Goal: Information Seeking & Learning: Learn about a topic

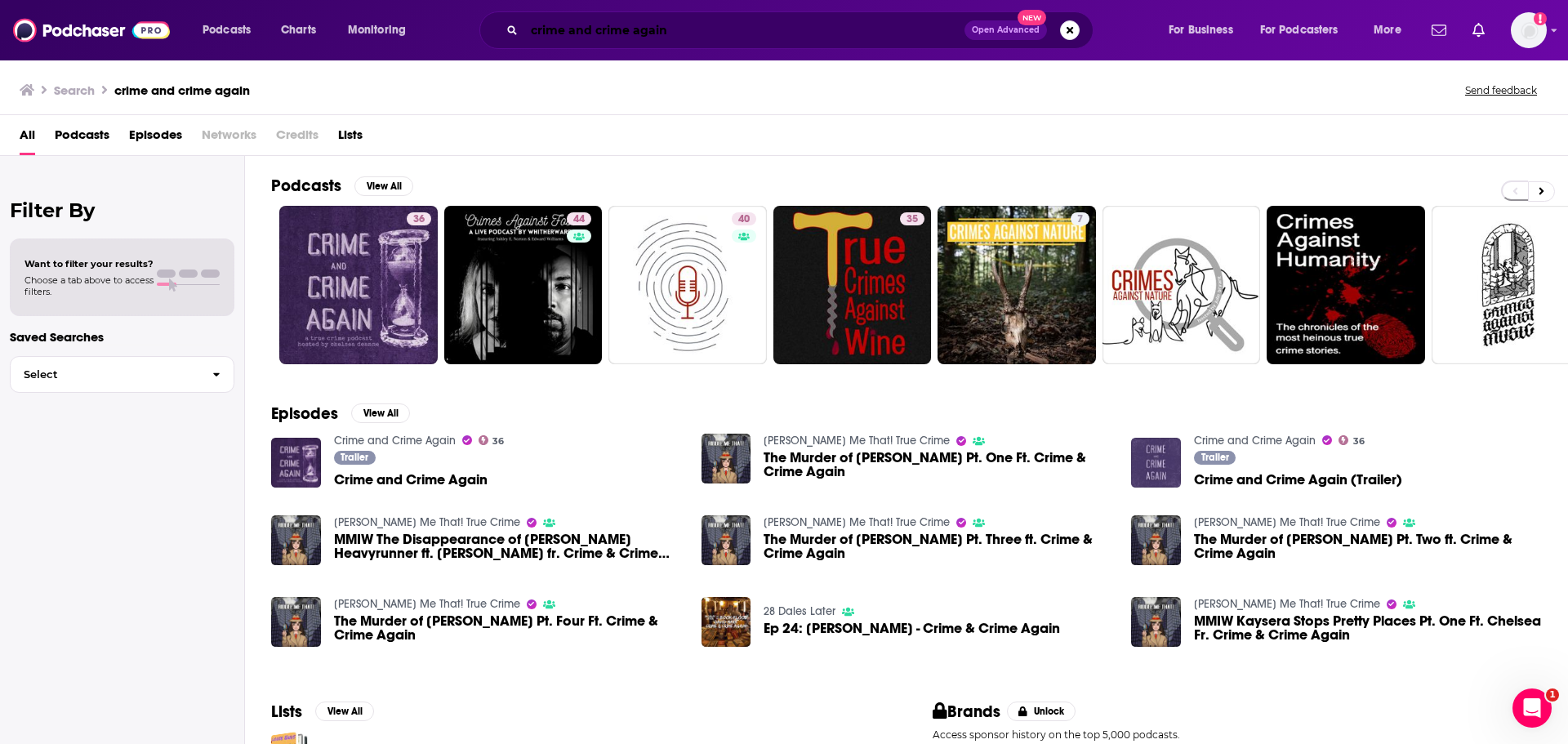
click at [733, 18] on input "crime and crime again" at bounding box center [744, 30] width 440 height 26
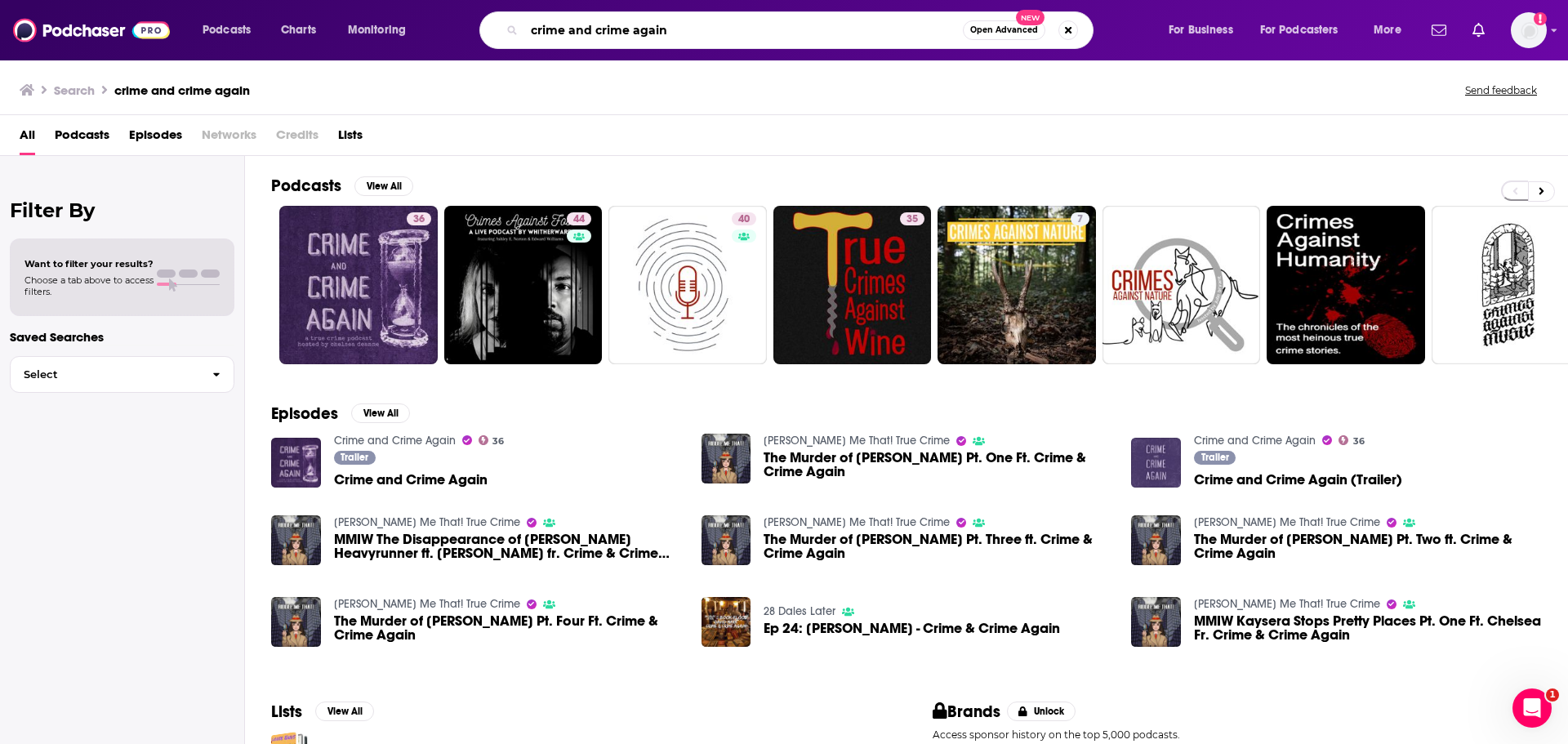
click at [733, 18] on input "crime and crime again" at bounding box center [743, 30] width 438 height 26
type input "meet the experts"
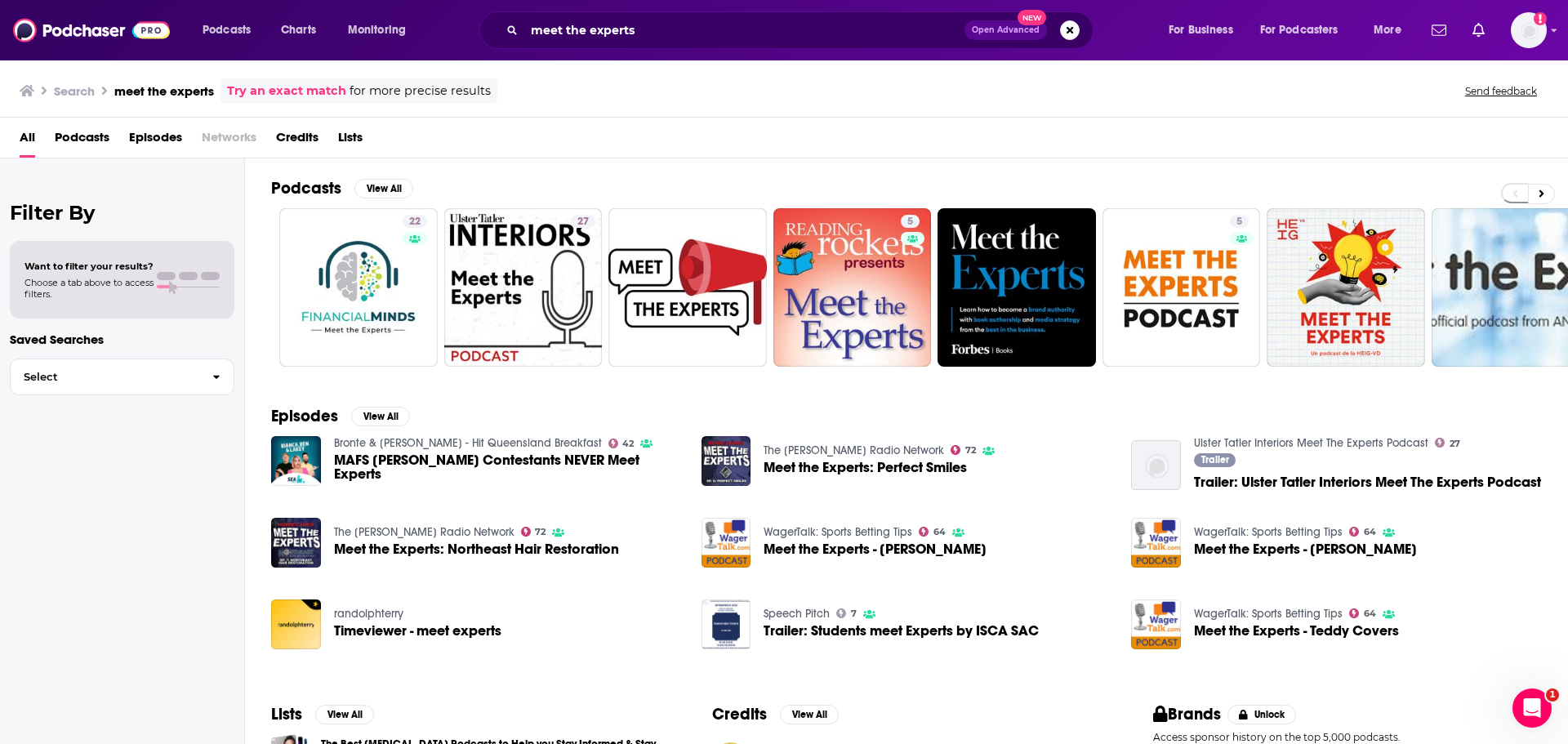
click at [822, 464] on span "Meet the Experts: Perfect Smiles" at bounding box center [865, 467] width 203 height 14
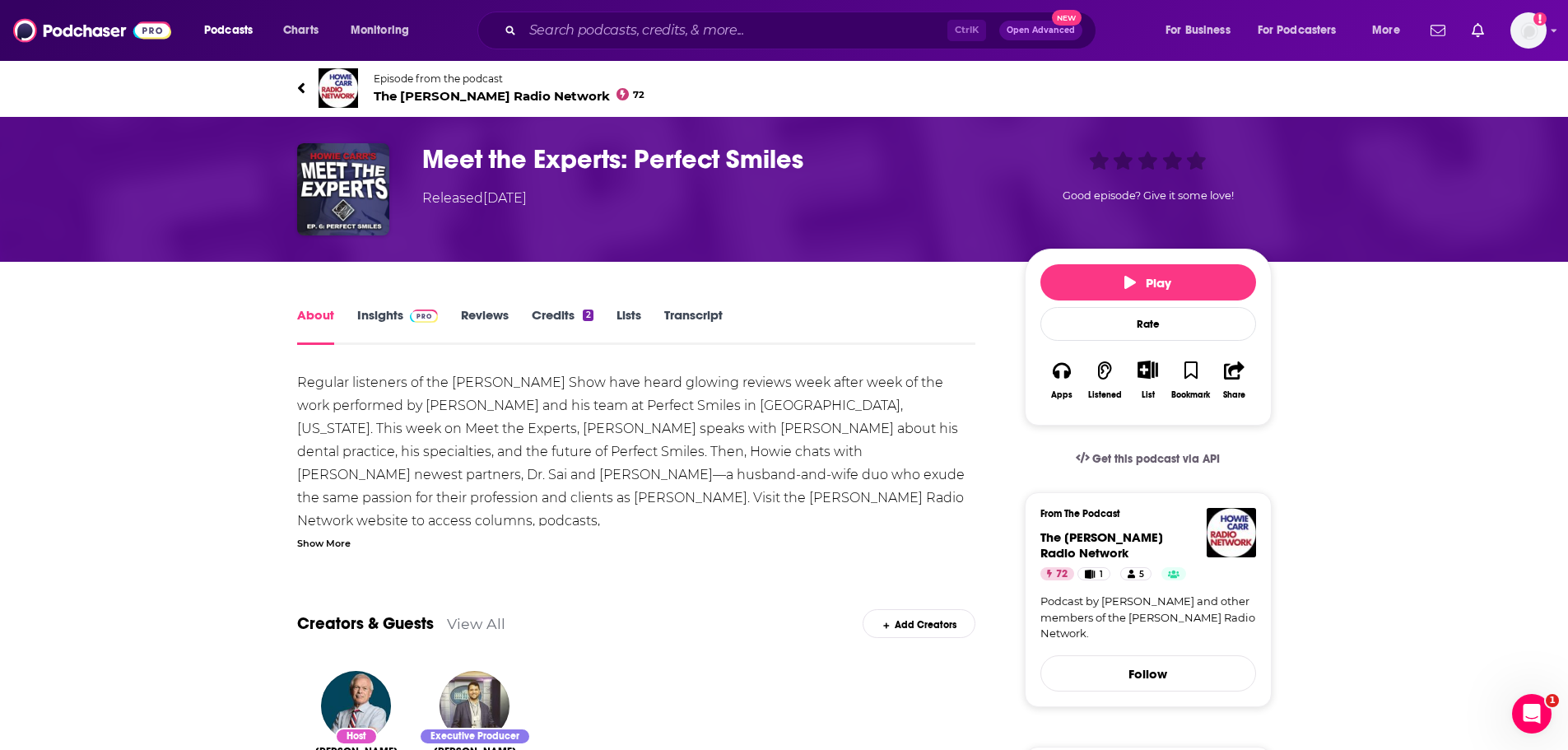
click at [412, 92] on span "The [PERSON_NAME] Radio Network 72" at bounding box center [509, 95] width 272 height 16
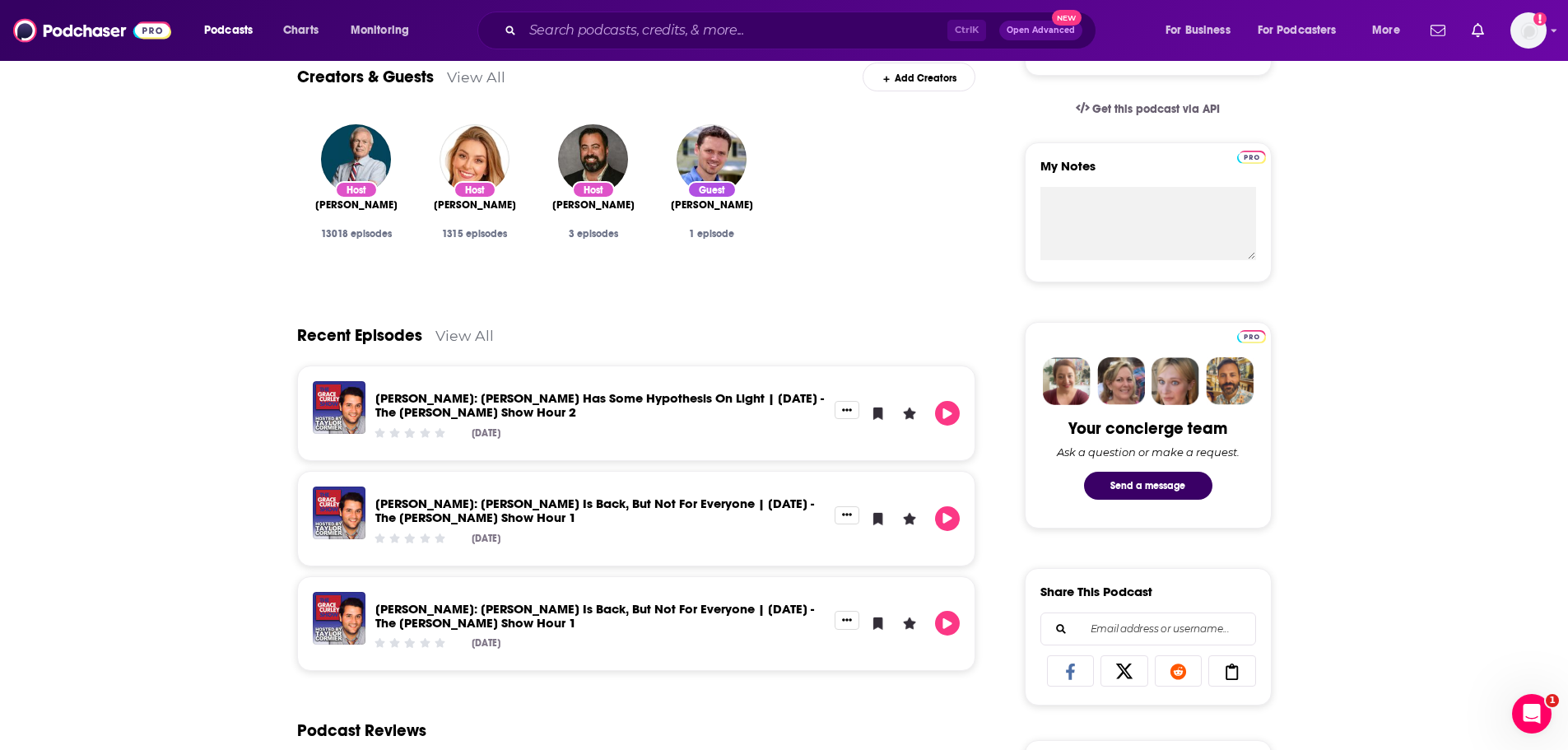
scroll to position [528, 0]
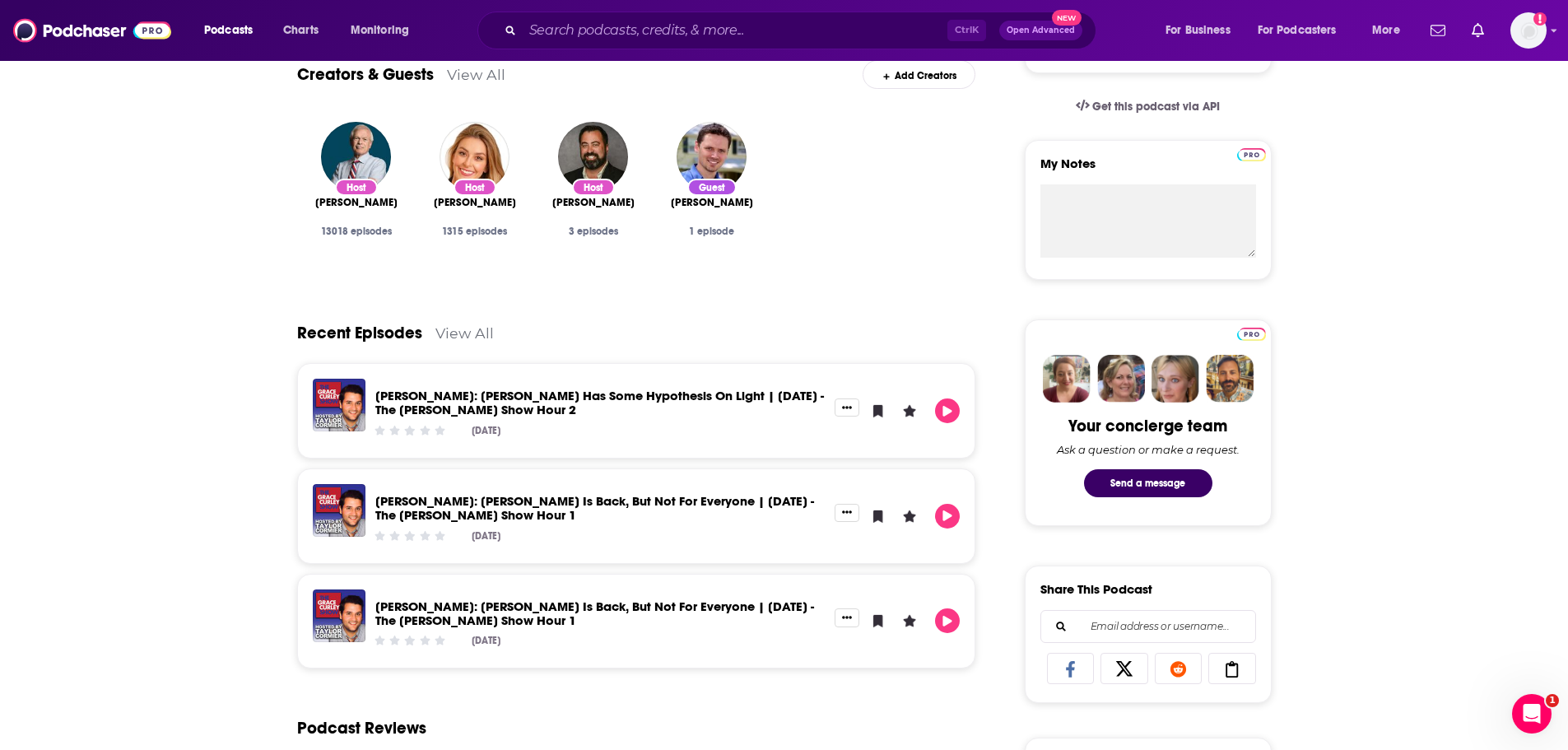
click at [437, 331] on link "View All" at bounding box center [464, 333] width 58 height 18
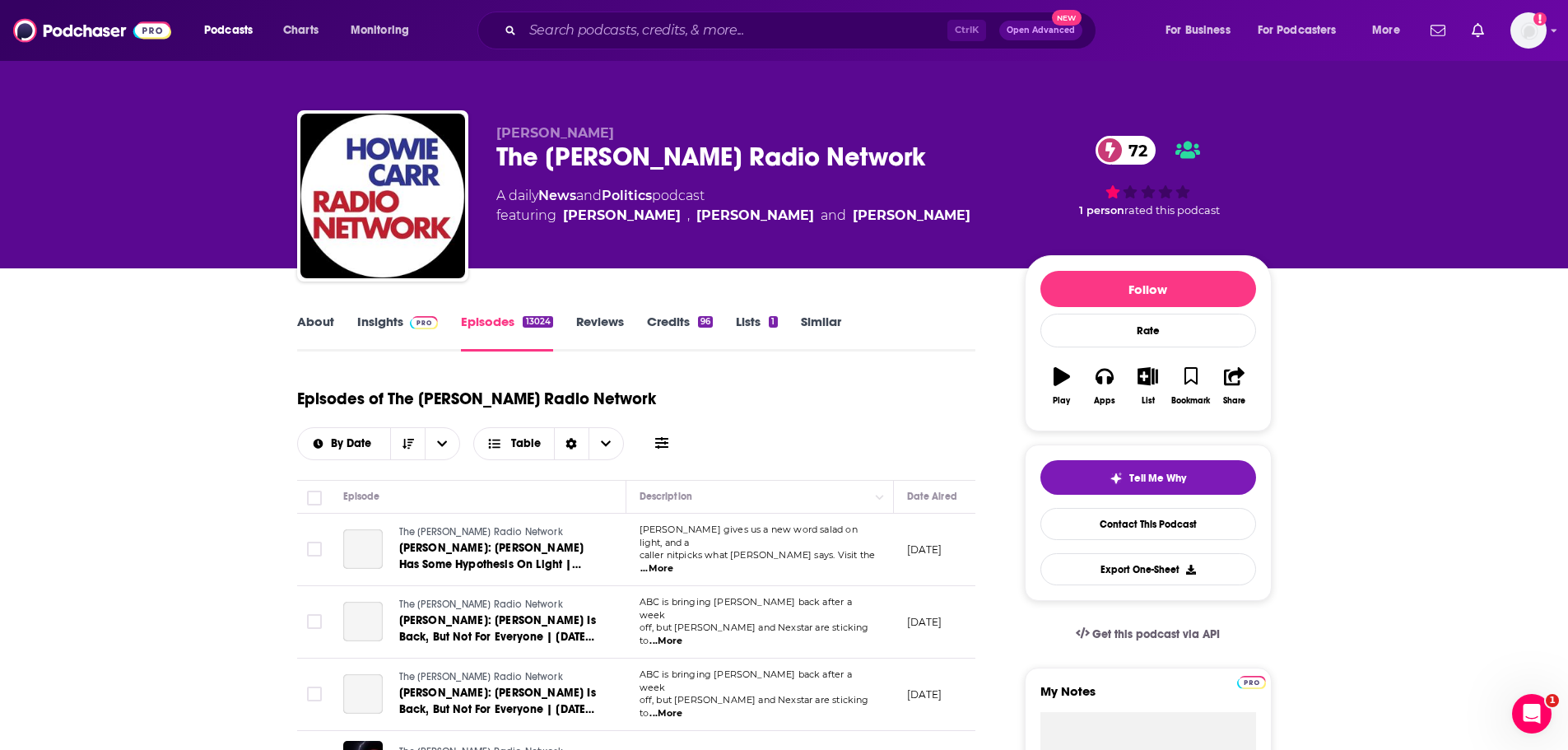
click at [667, 446] on icon at bounding box center [662, 443] width 13 height 13
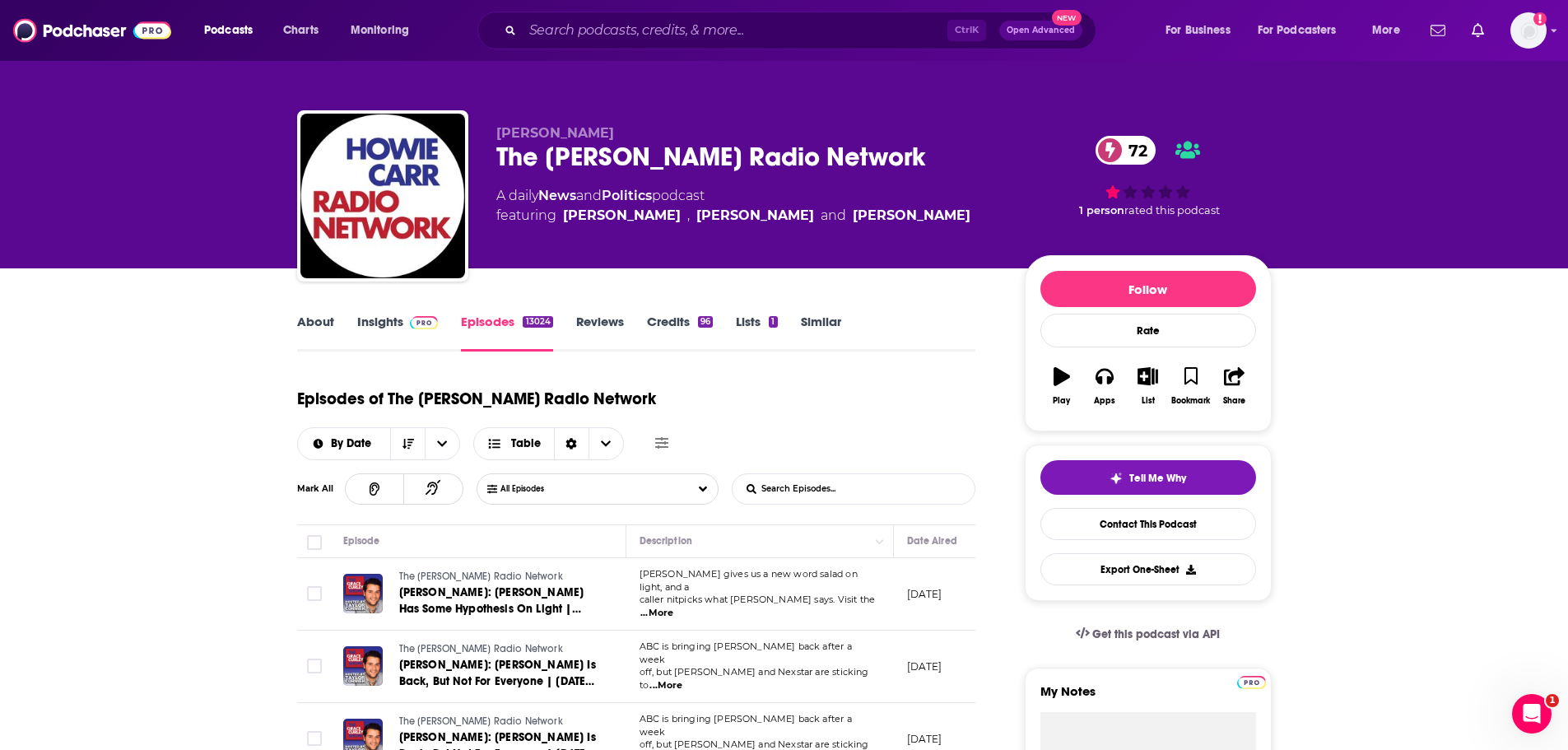
click at [808, 491] on input "List Search Input" at bounding box center [819, 489] width 172 height 30
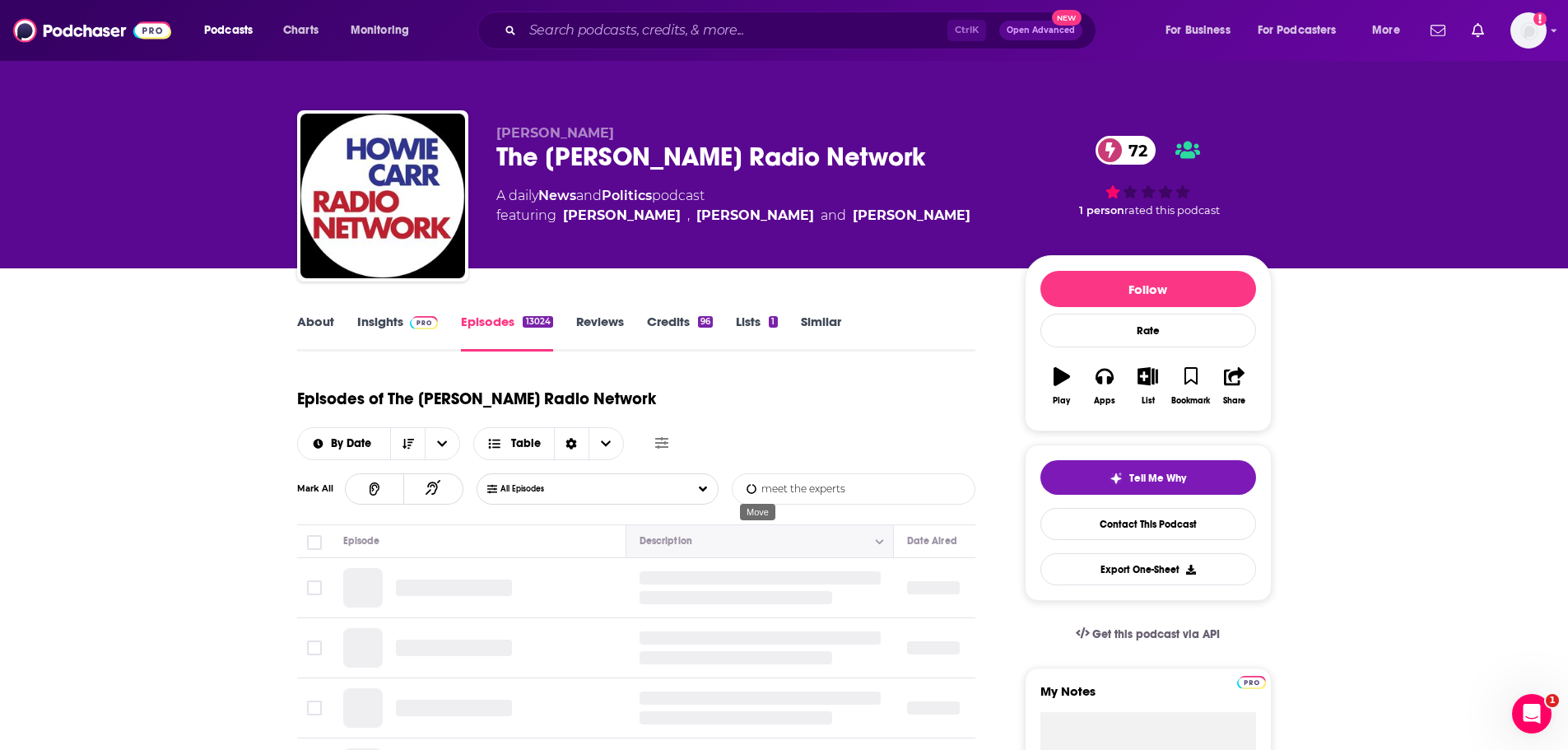
type input "meet the experts"
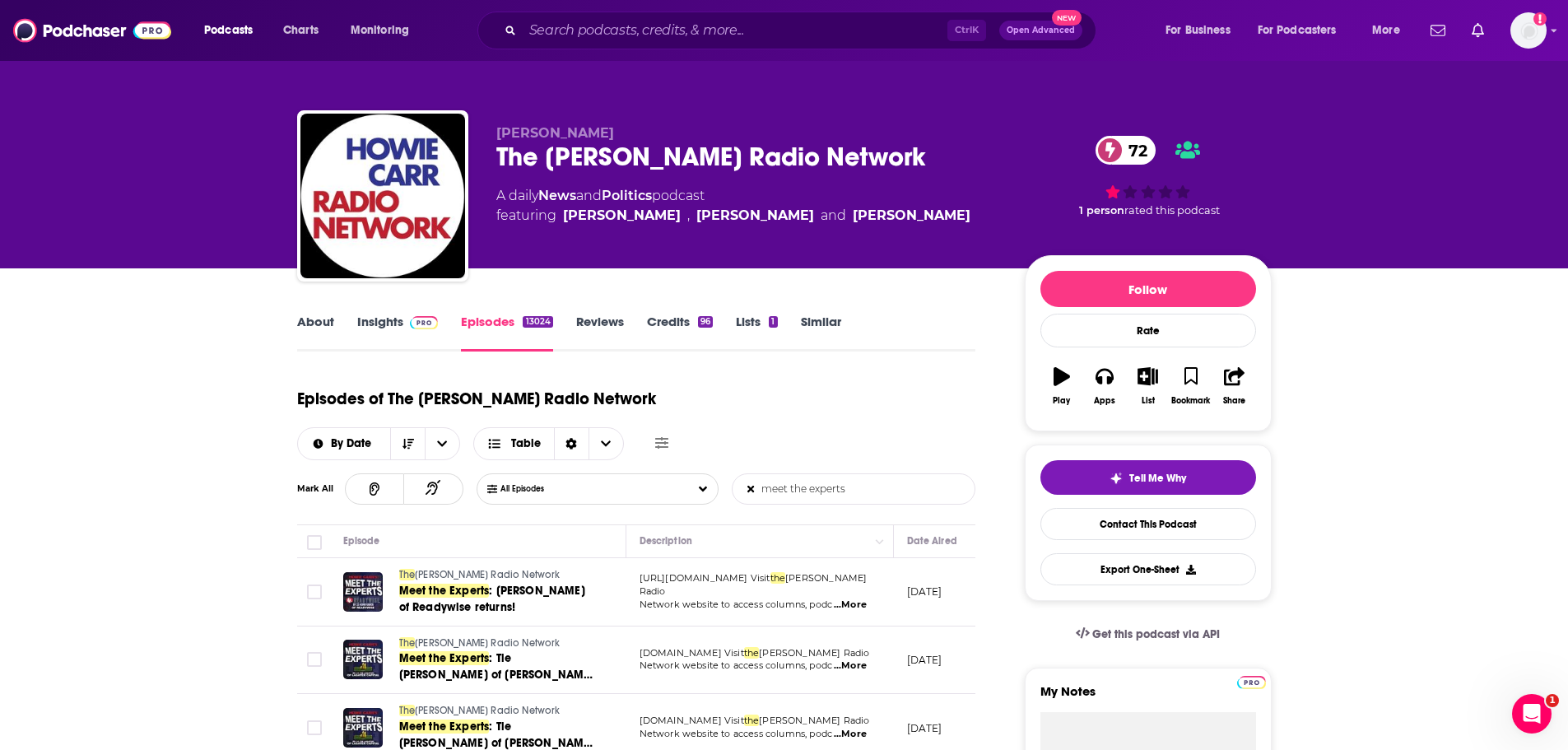
click at [380, 321] on link "Insights" at bounding box center [398, 332] width 82 height 38
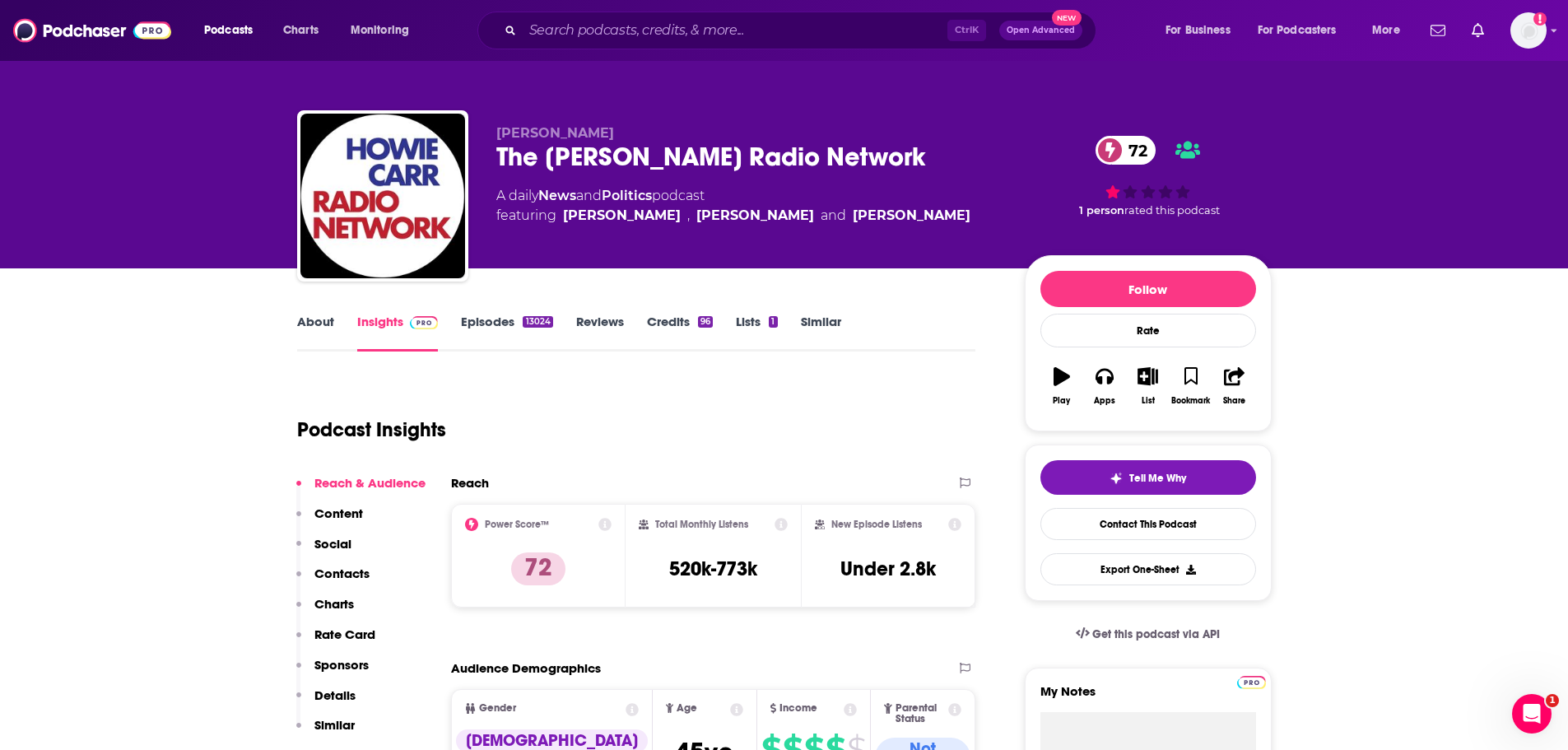
click at [528, 318] on div "13024" at bounding box center [537, 322] width 30 height 11
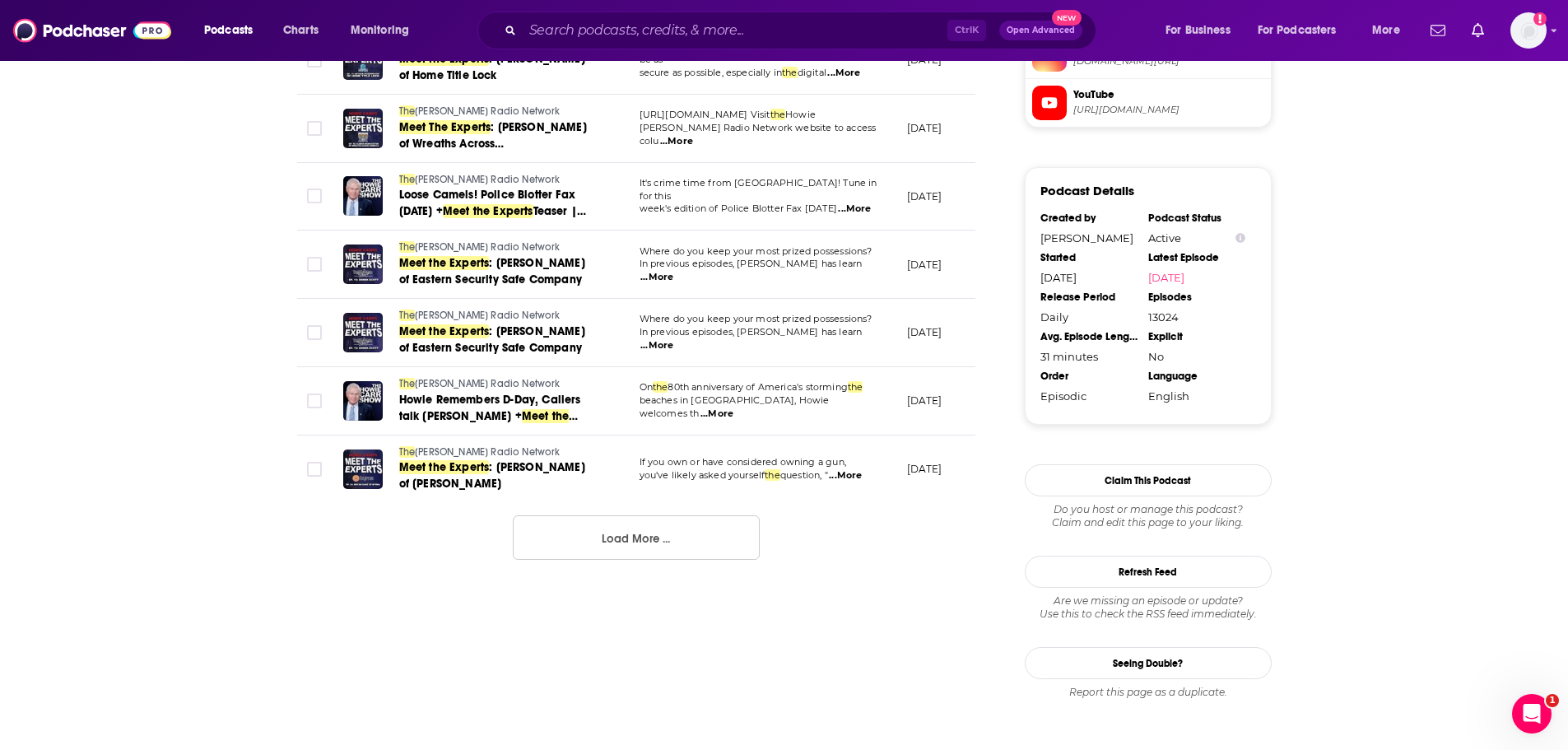
scroll to position [0, 468]
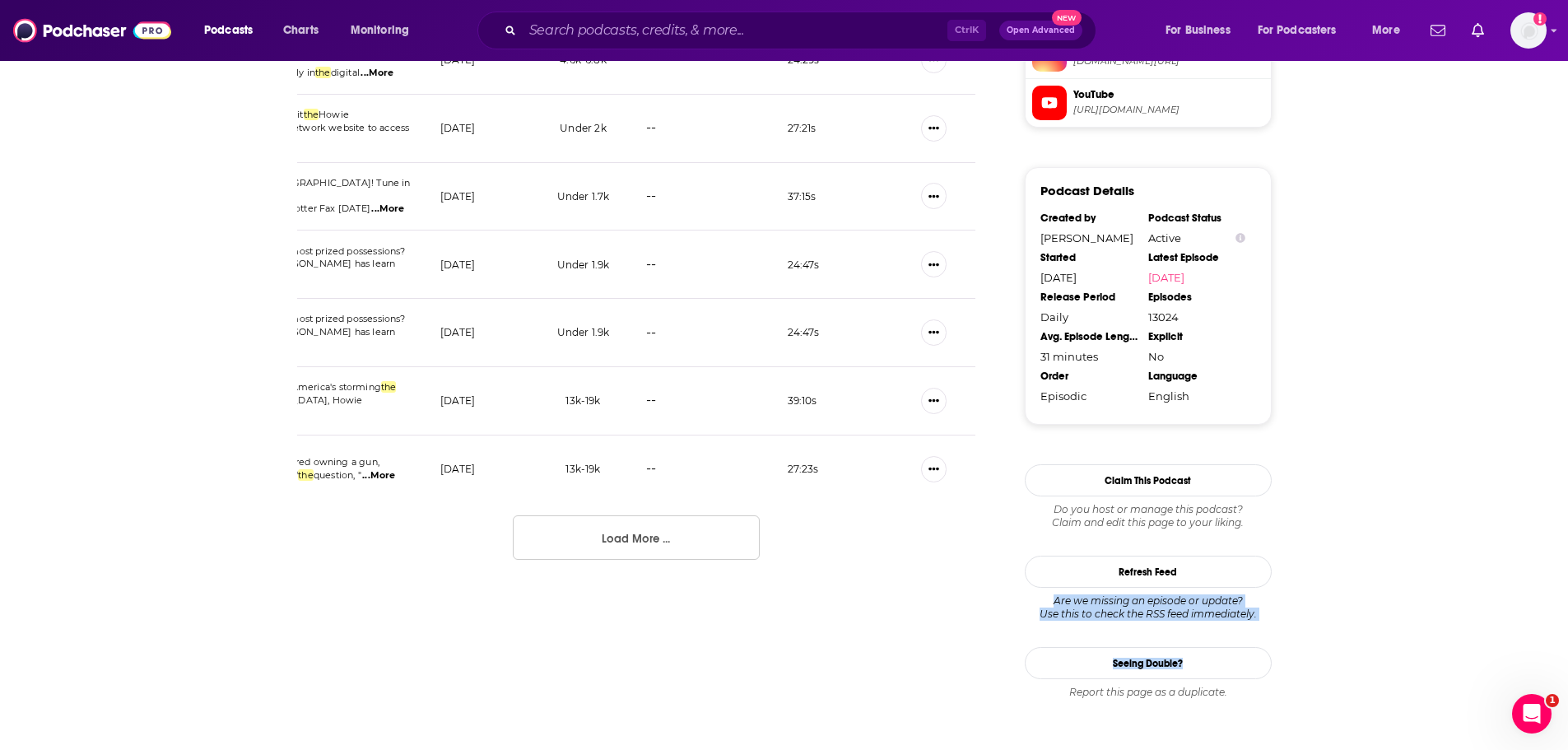
drag, startPoint x: 1567, startPoint y: 638, endPoint x: 1562, endPoint y: 584, distance: 54.2
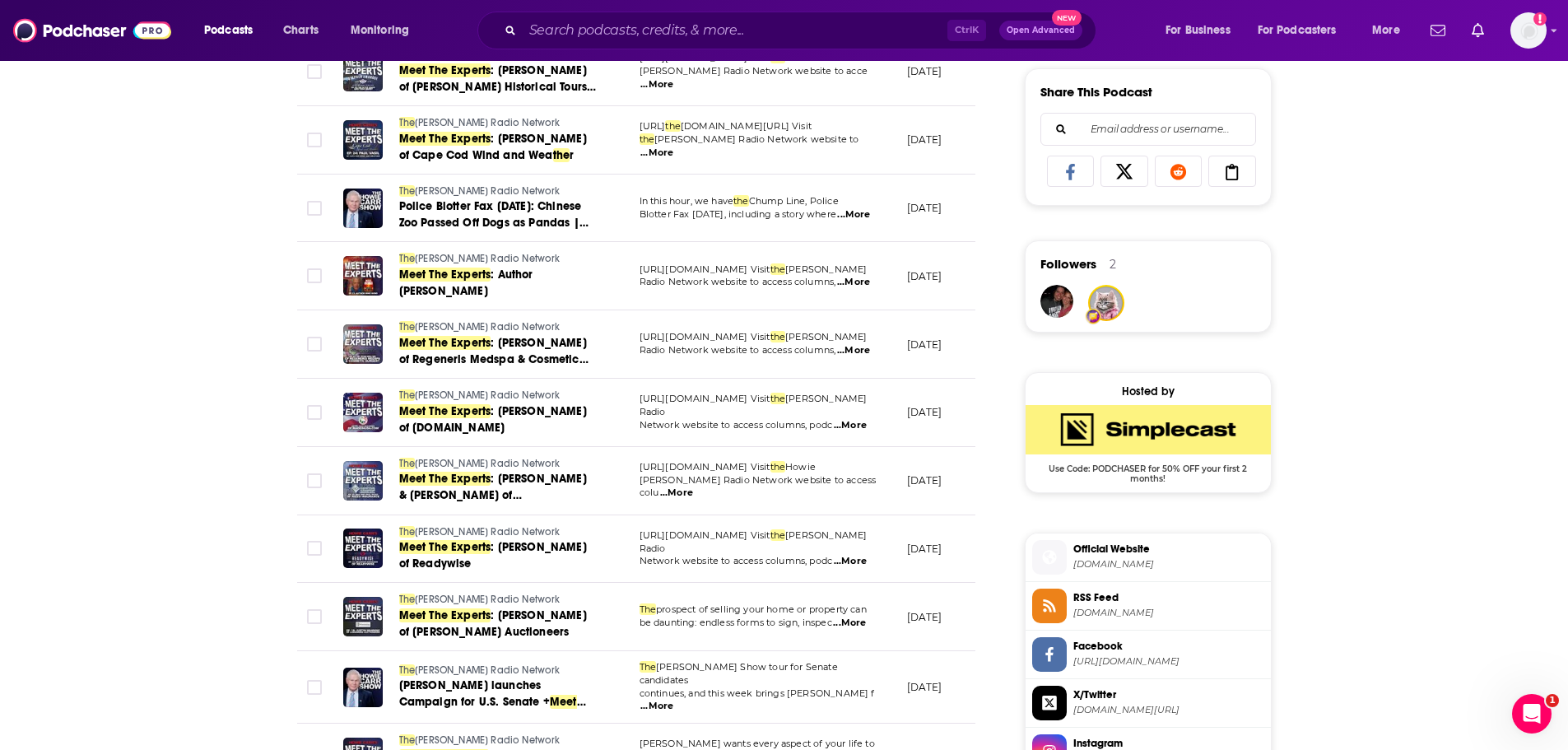
scroll to position [1059, 0]
